Goal: Information Seeking & Learning: Learn about a topic

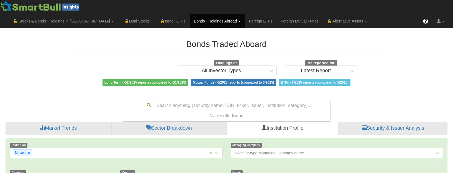
click at [255, 100] on div "Search anything (security name, ISIN, ticker, issuer, institution, category)..." at bounding box center [226, 104] width 207 height 9
type input "brask"
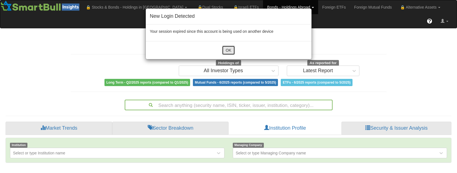
click at [233, 52] on button "OK" at bounding box center [228, 49] width 13 height 9
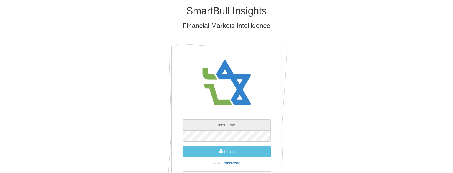
type input "[EMAIL_ADDRESS][DOMAIN_NAME]"
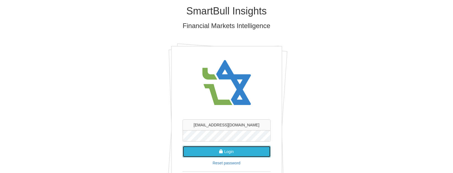
click at [240, 151] on button "Login" at bounding box center [227, 152] width 88 height 12
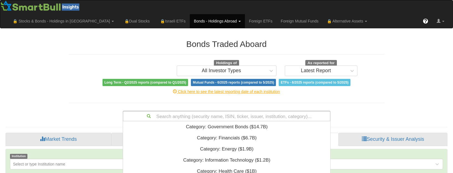
click at [237, 111] on div "Search anything (security name, ISIN, ticker, issuer, institution, category)...…" at bounding box center [227, 116] width 208 height 11
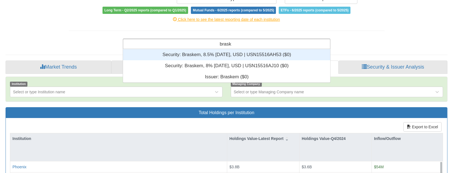
scroll to position [4, 4]
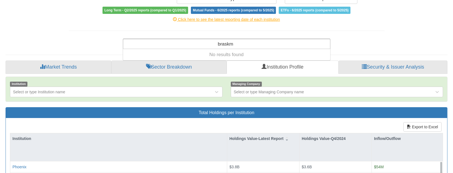
type input "brask"
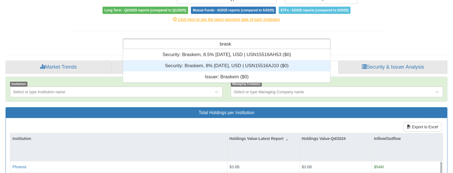
scroll to position [29, 204]
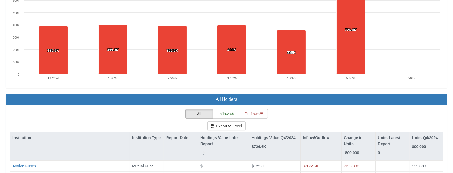
scroll to position [428, 0]
